Goal: Task Accomplishment & Management: Manage account settings

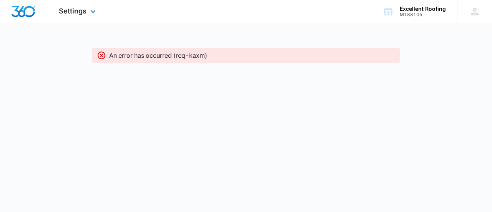
click at [65, 18] on div "Settings Apps Reputation Forms CRM Email Social Content Ads Intelligence Files …" at bounding box center [78, 11] width 62 height 23
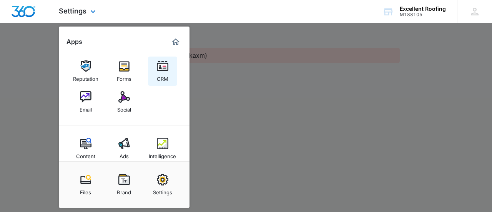
click at [170, 74] on link "CRM" at bounding box center [162, 70] width 29 height 29
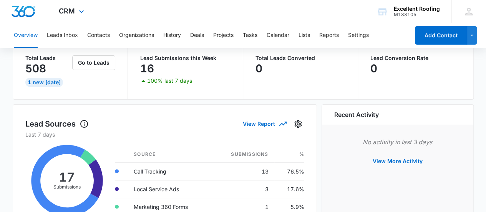
scroll to position [51, 0]
click at [146, 172] on td "Call Tracking" at bounding box center [169, 171] width 84 height 18
click at [71, 32] on button "Leads Inbox" at bounding box center [62, 35] width 31 height 25
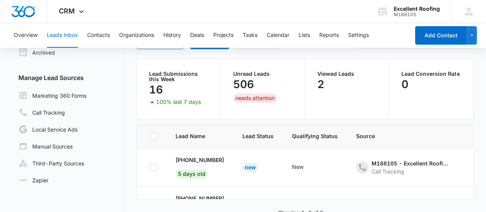
scroll to position [50, 0]
click at [368, 167] on span "- - Select to Edit Field" at bounding box center [362, 167] width 12 height 12
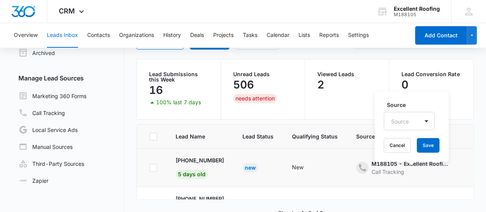
click at [405, 175] on td "M188105 - Excellent Roofing - Ads Call Tracking Source Source Cancel Save" at bounding box center [409, 167] width 124 height 38
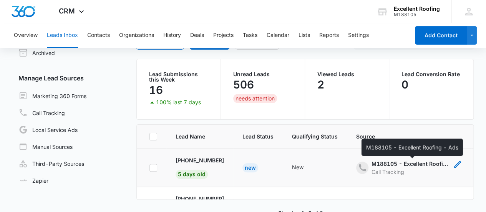
click at [401, 165] on div "M188105 - Excellent Roofing - Ads" at bounding box center [409, 163] width 77 height 8
click at [379, 179] on td "M188105 - Excellent Roofing - Ads Call Tracking Source Source Cancel Save" at bounding box center [409, 167] width 124 height 38
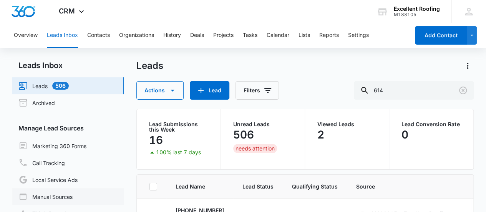
scroll to position [1, 0]
click at [69, 86] on link "Leads 506" at bounding box center [43, 85] width 50 height 9
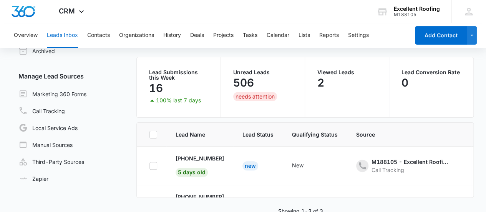
scroll to position [64, 0]
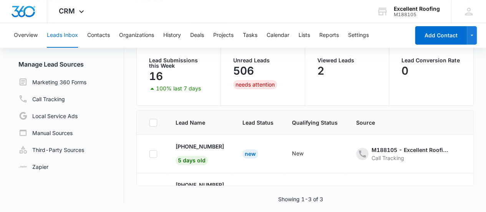
click at [53, 37] on button "Leads Inbox" at bounding box center [62, 35] width 31 height 25
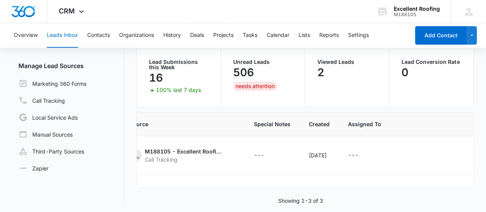
scroll to position [0, 0]
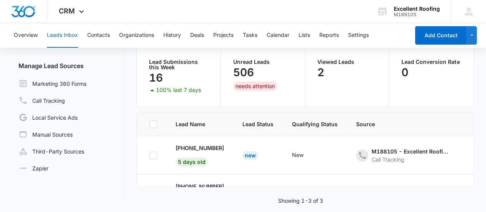
click at [248, 81] on div "needs attention" at bounding box center [255, 85] width 44 height 9
click at [242, 89] on div "needs attention" at bounding box center [255, 85] width 44 height 9
click at [242, 76] on p "506" at bounding box center [243, 72] width 21 height 12
